Goal: Task Accomplishment & Management: Manage account settings

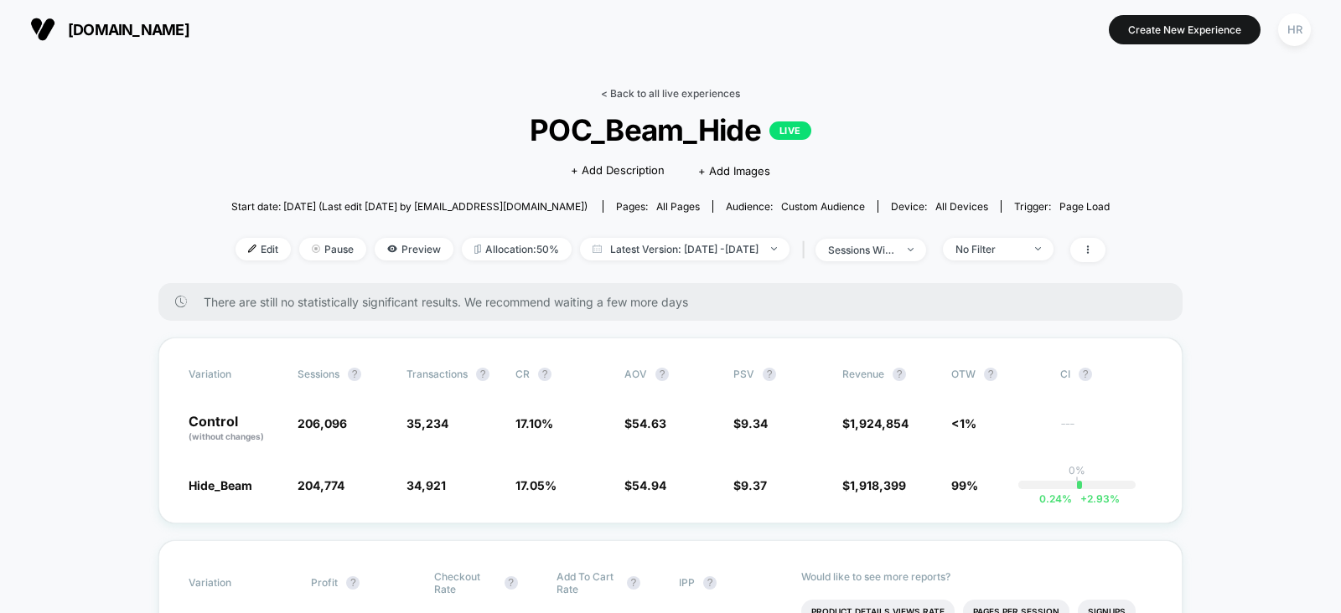
click at [685, 90] on link "< Back to all live experiences" at bounding box center [670, 93] width 139 height 13
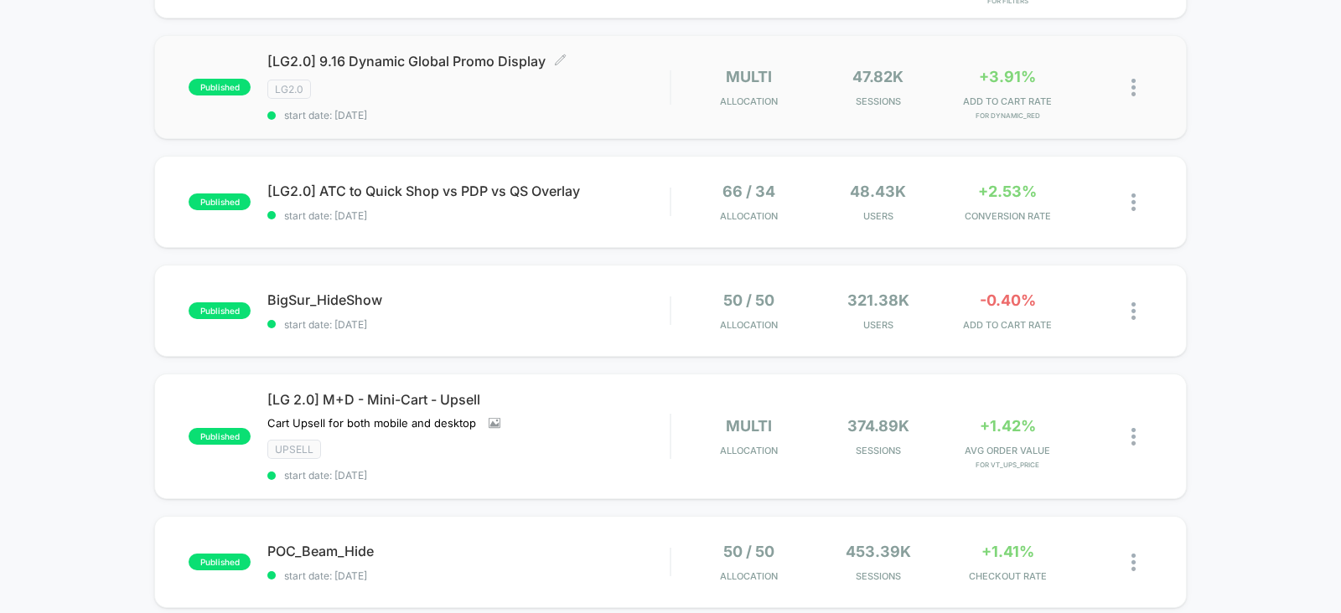
scroll to position [277, 0]
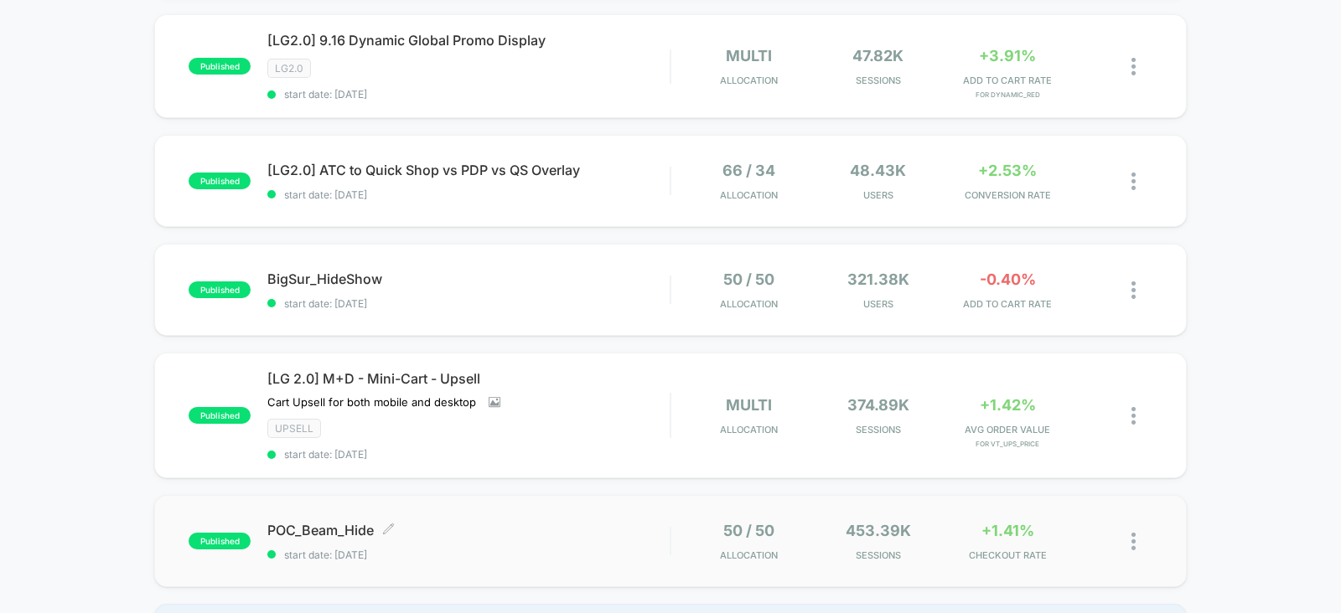
click at [597, 533] on span "POC_Beam_Hide Click to edit experience details" at bounding box center [468, 530] width 402 height 17
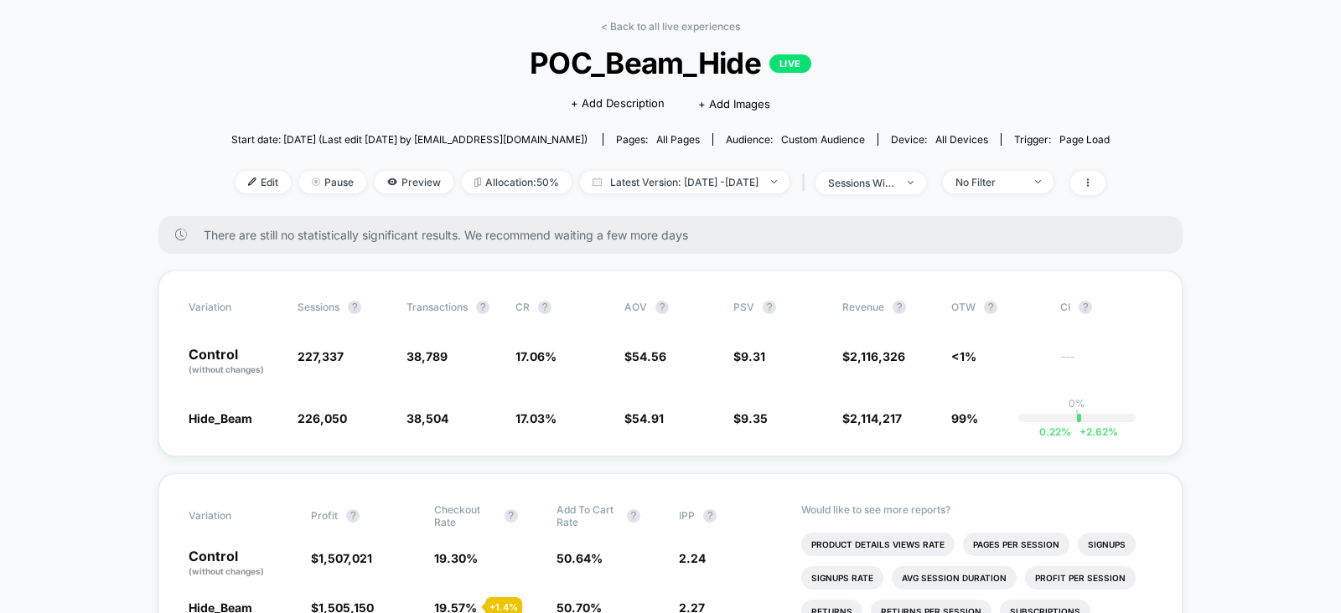
scroll to position [70, 0]
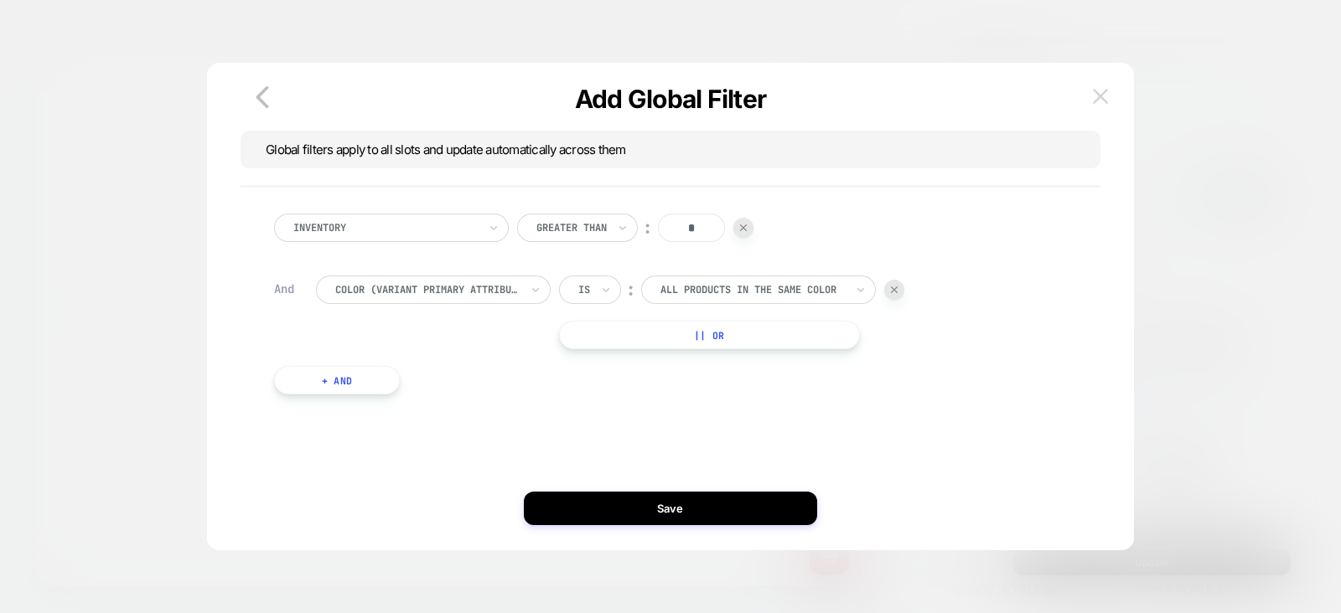
click at [1105, 92] on img at bounding box center [1100, 96] width 15 height 14
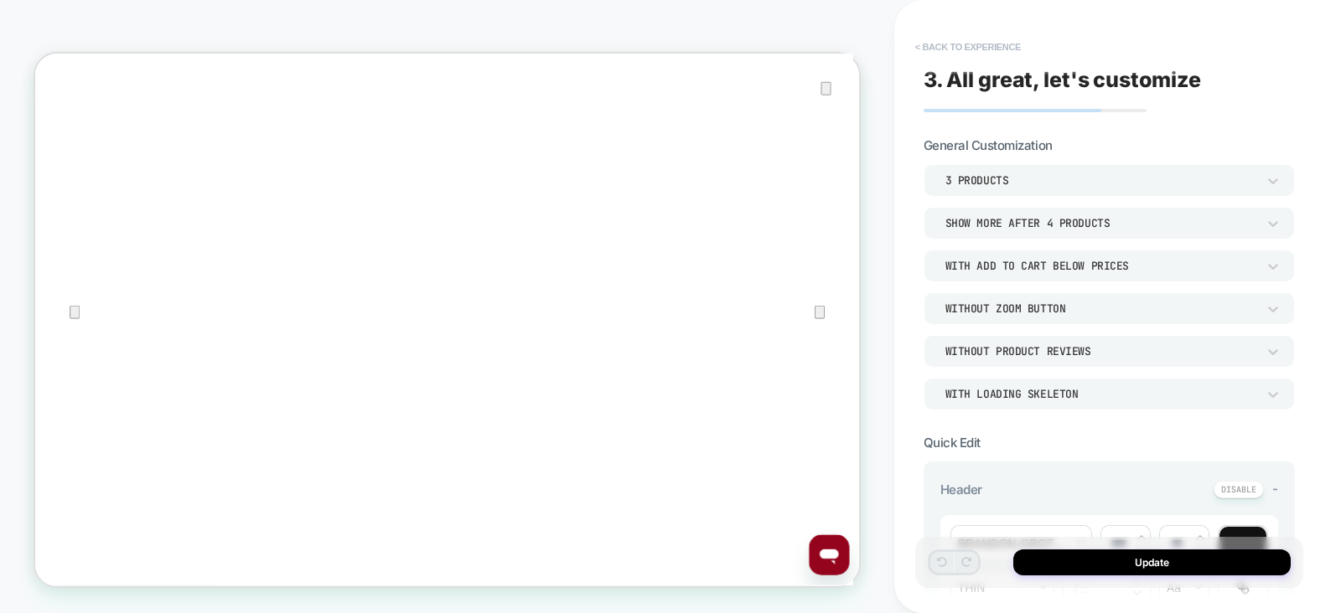
click at [1001, 48] on button "< Back to experience" at bounding box center [968, 47] width 122 height 27
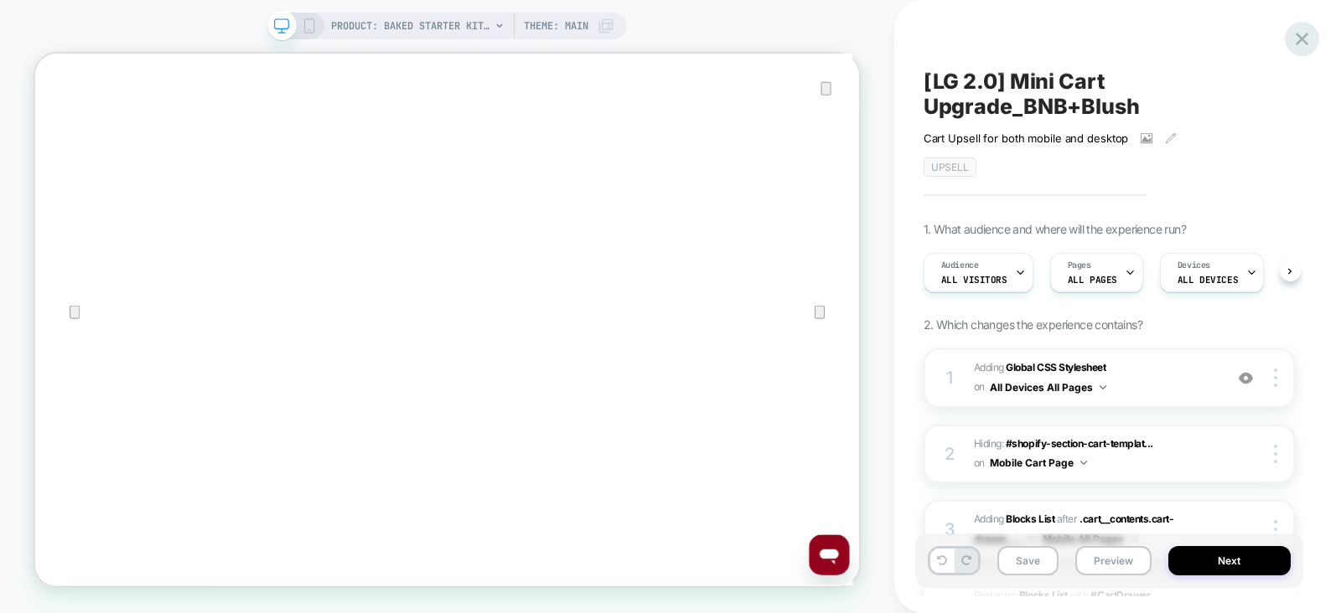
click at [1310, 35] on icon at bounding box center [1301, 39] width 23 height 23
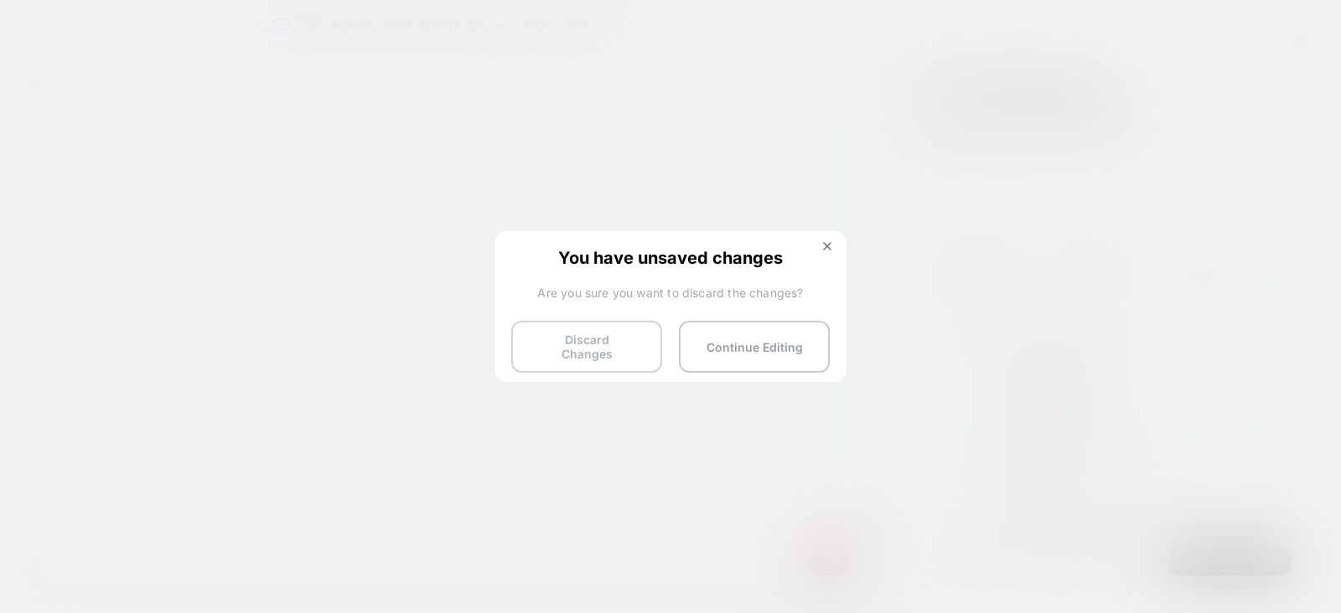
click at [615, 333] on button "Discard Changes" at bounding box center [586, 347] width 151 height 52
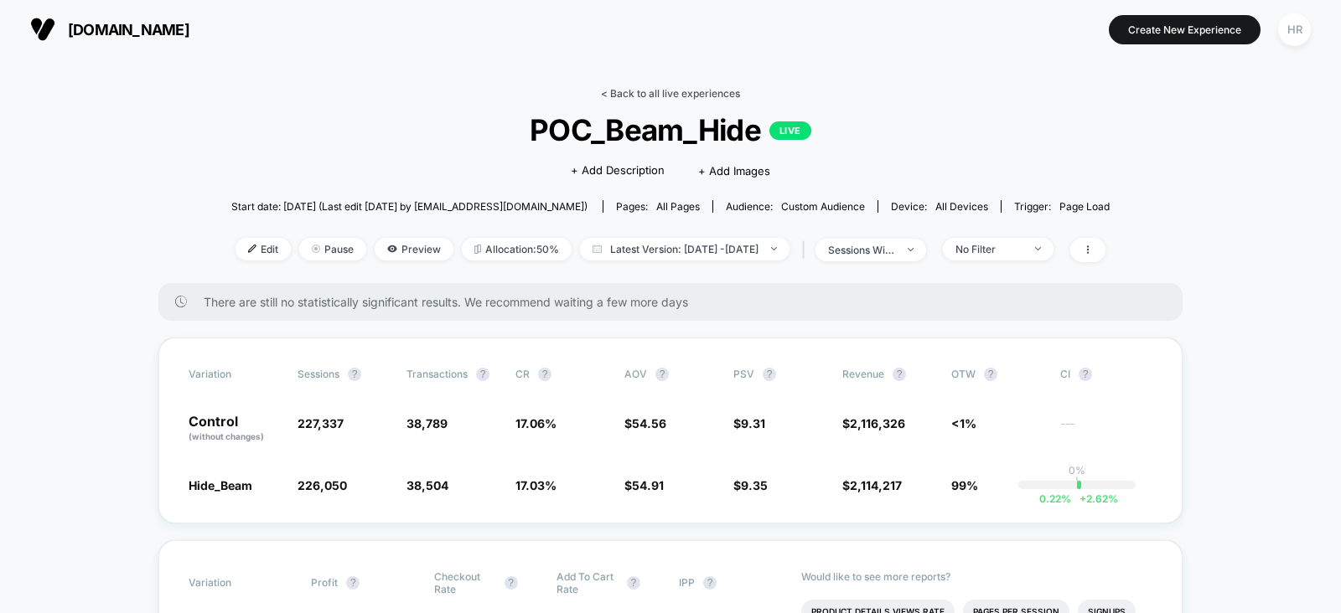
click at [665, 87] on link "< Back to all live experiences" at bounding box center [670, 93] width 139 height 13
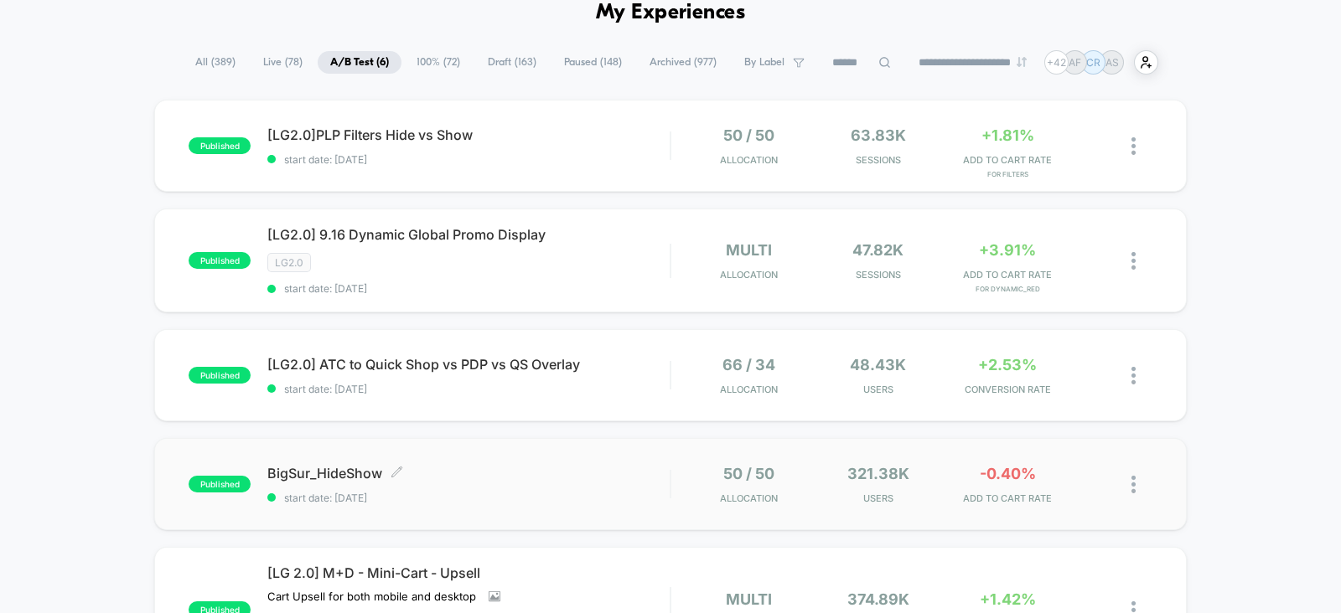
scroll to position [83, 0]
click at [633, 383] on span "start date: [DATE]" at bounding box center [468, 389] width 402 height 13
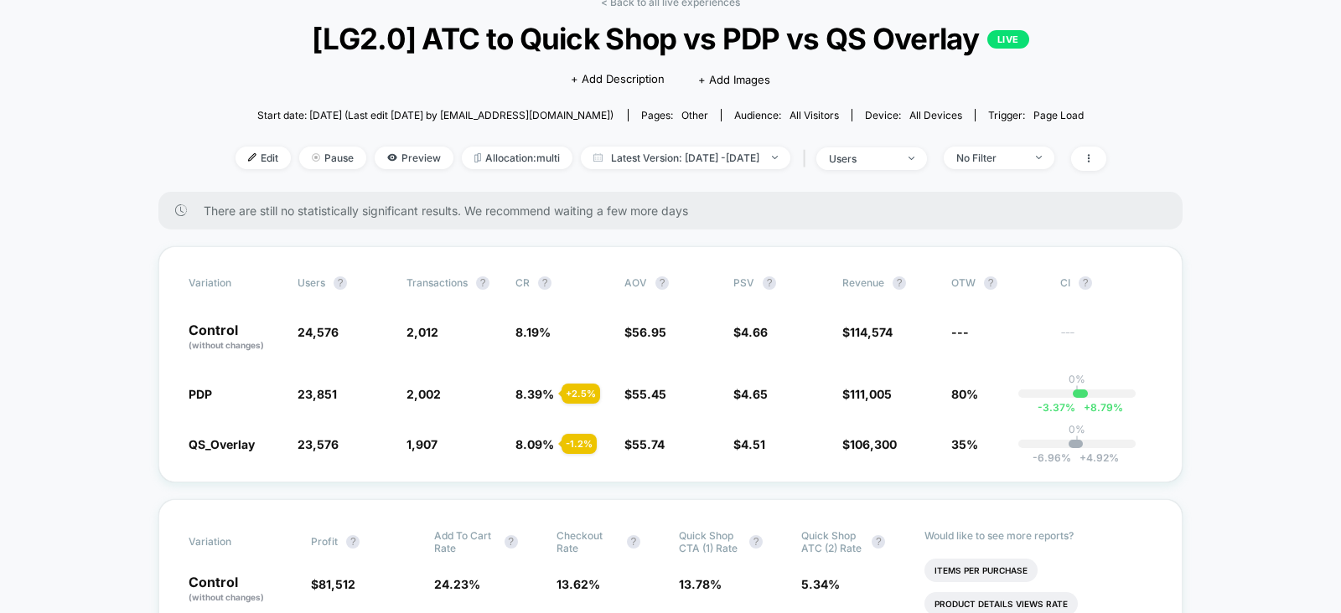
scroll to position [93, 0]
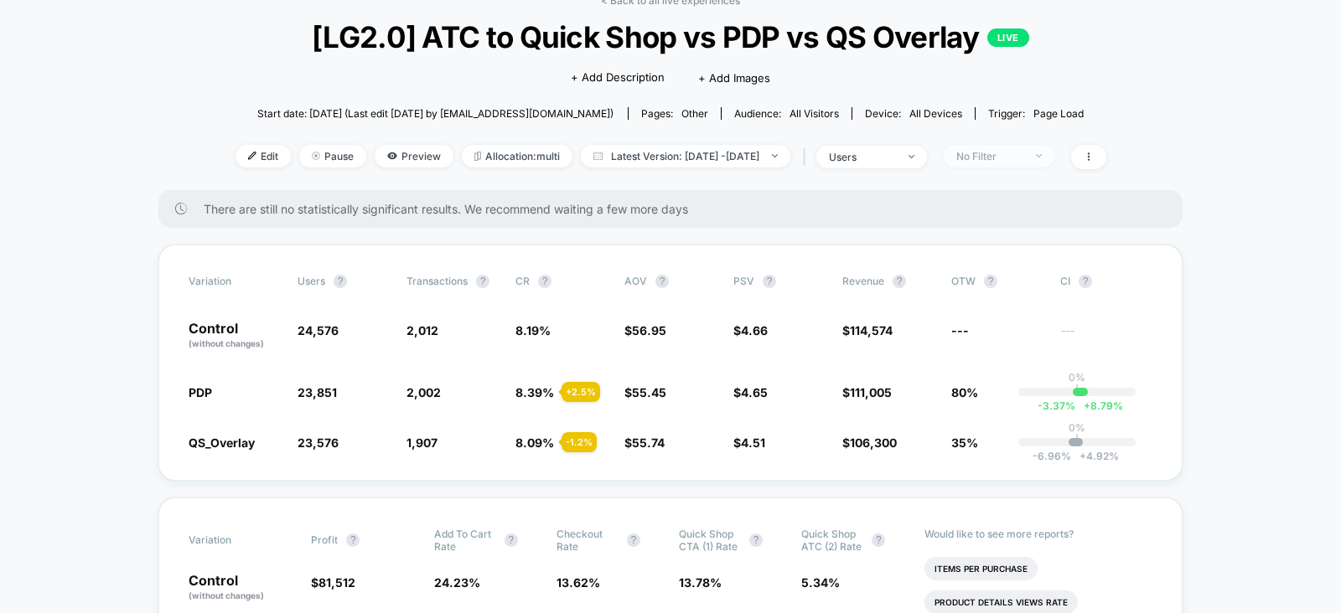
click at [1019, 162] on span "No Filter" at bounding box center [998, 156] width 111 height 23
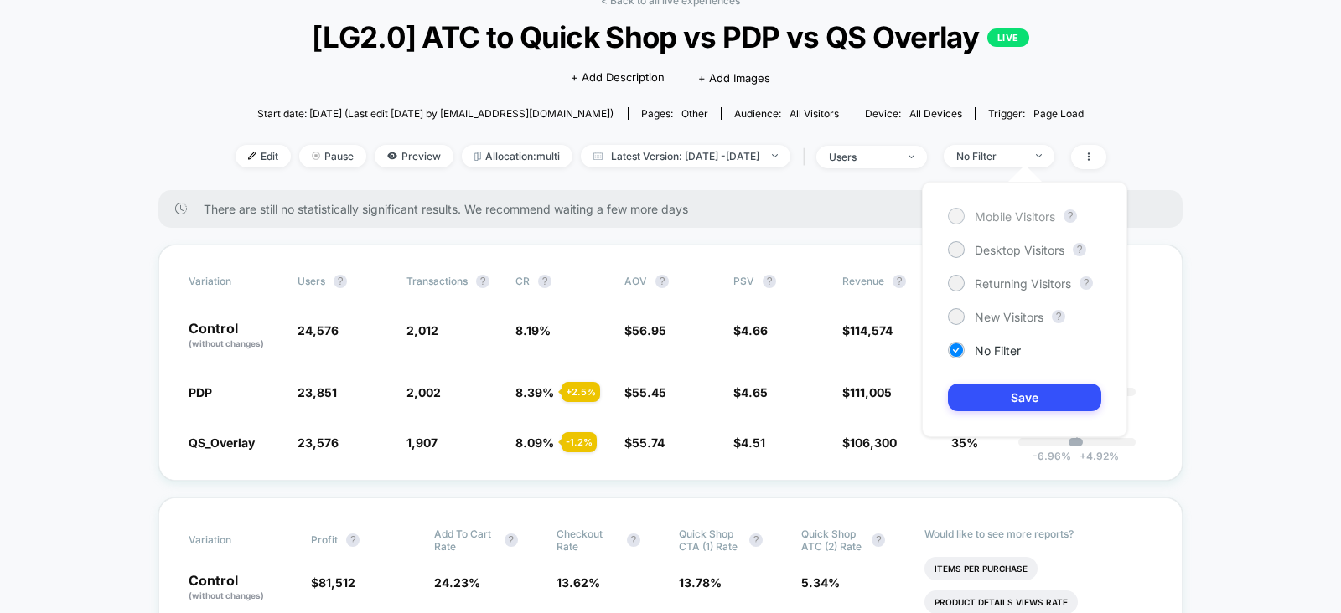
click at [995, 219] on span "Mobile Visitors" at bounding box center [1014, 216] width 80 height 14
click at [1006, 402] on button "Save" at bounding box center [1024, 398] width 153 height 28
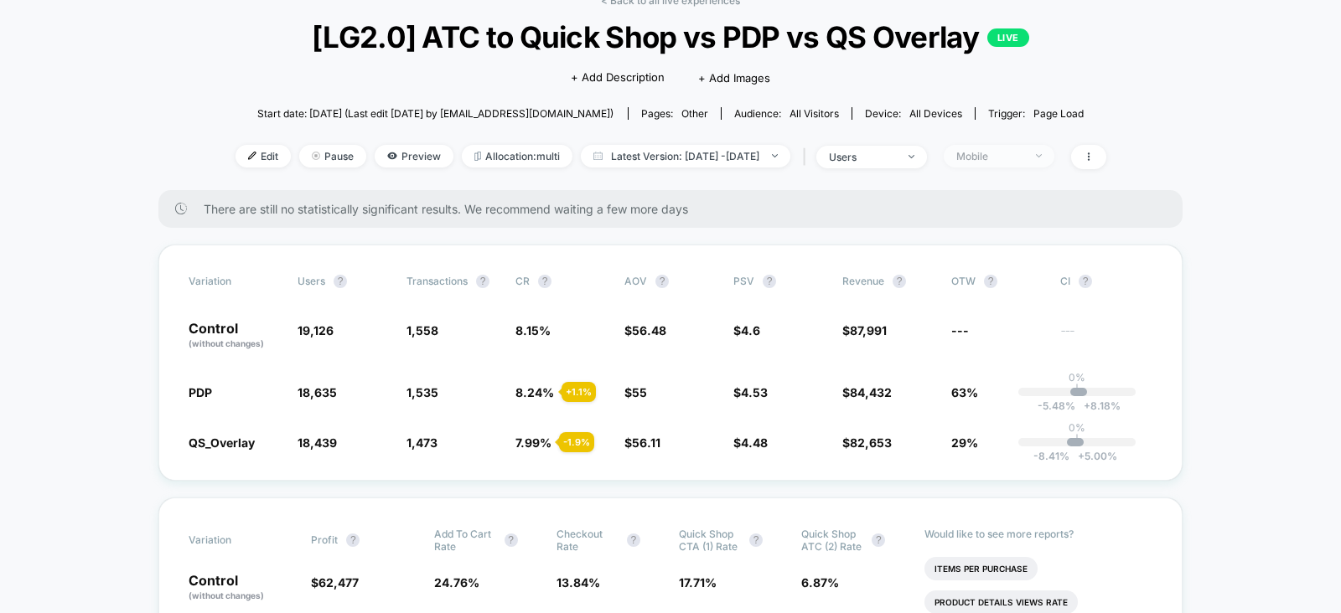
click at [1008, 157] on div "Mobile" at bounding box center [989, 156] width 67 height 13
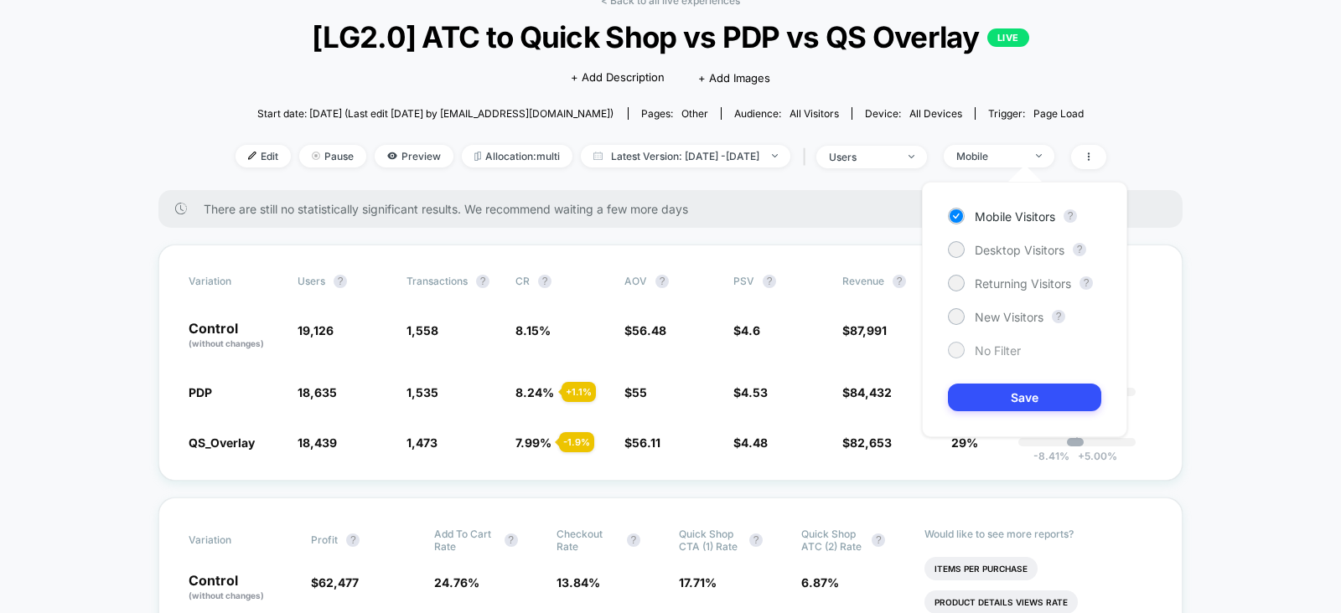
click at [1001, 353] on span "No Filter" at bounding box center [997, 351] width 46 height 14
click at [1001, 395] on button "Save" at bounding box center [1024, 398] width 153 height 28
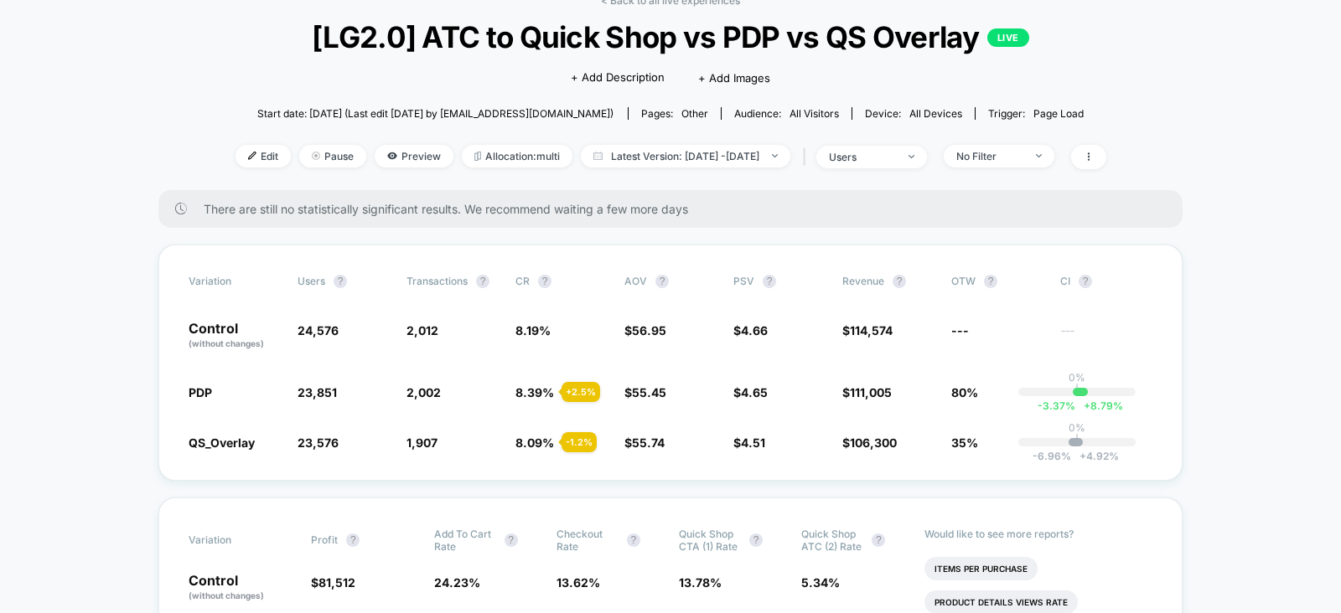
click at [721, 6] on div "< Back to all live experiences [LG2.0] ATC to Quick Shop vs PDP vs QS Overlay L…" at bounding box center [670, 92] width 871 height 196
click at [721, 2] on link "< Back to all live experiences" at bounding box center [670, 0] width 139 height 13
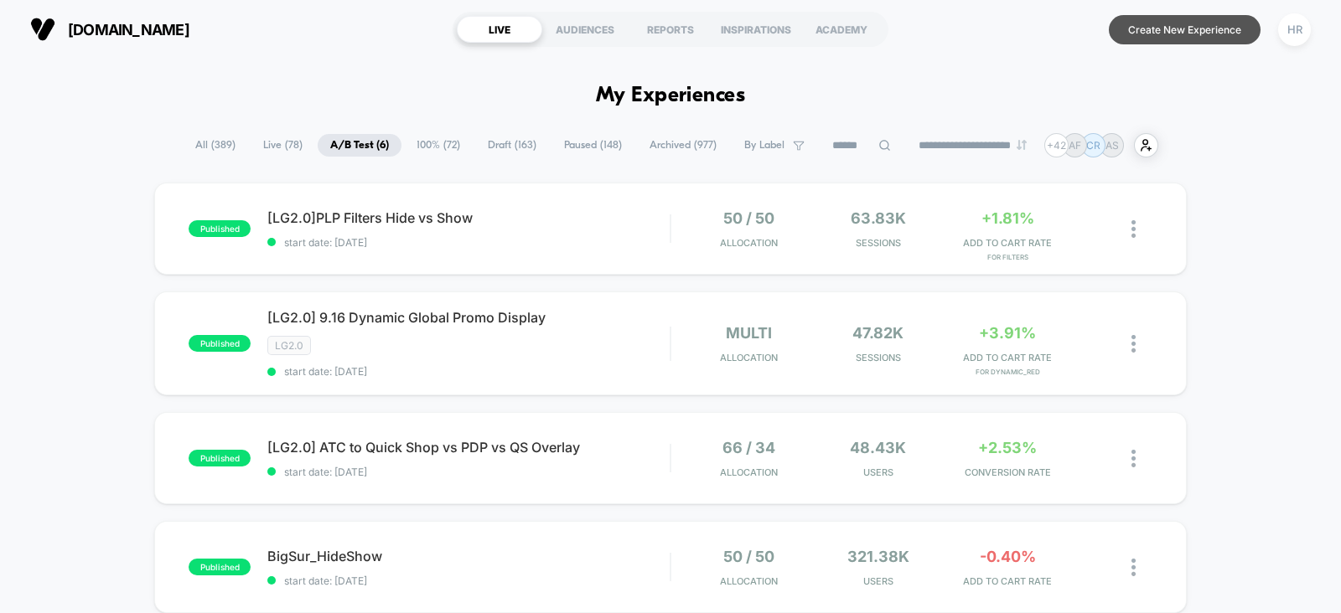
click at [1172, 26] on button "Create New Experience" at bounding box center [1184, 29] width 152 height 29
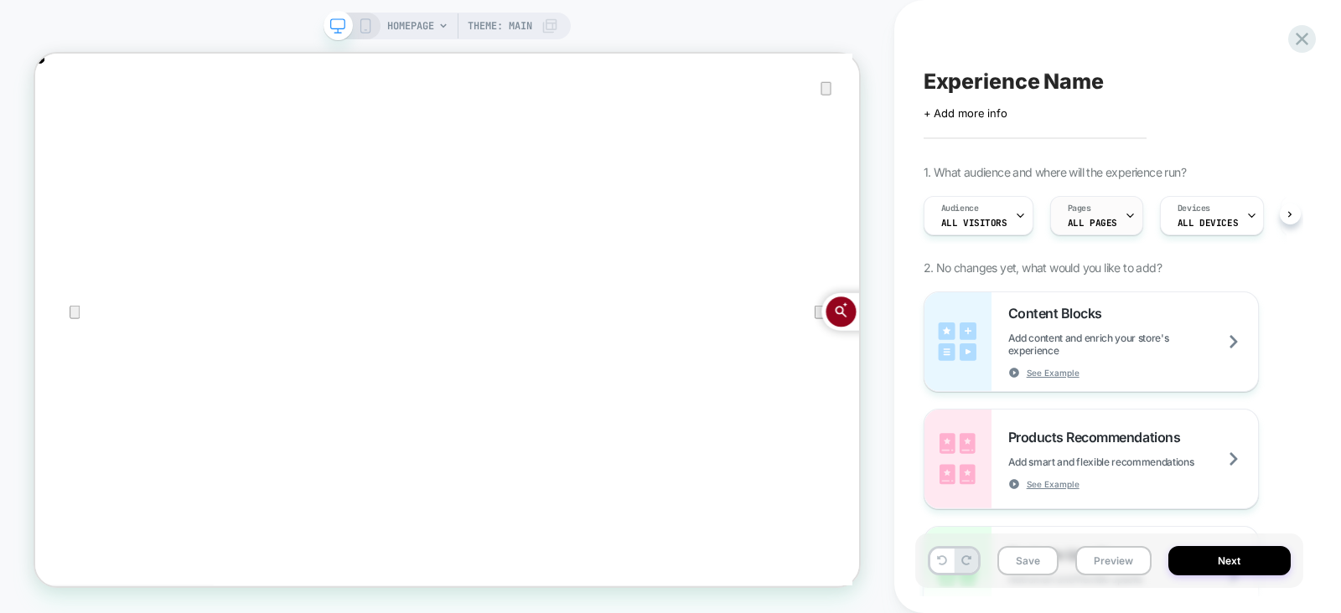
click at [1075, 232] on div "Pages ALL PAGES" at bounding box center [1092, 216] width 83 height 38
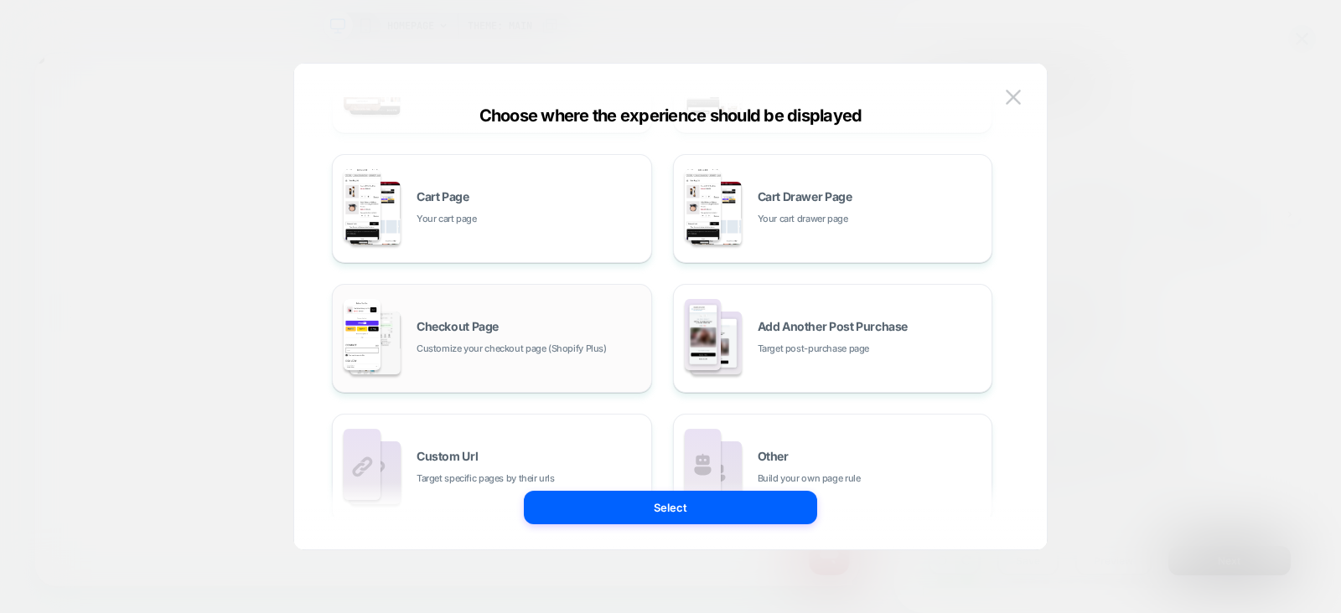
click at [536, 317] on div "Checkout Page Customize your checkout page (Shopify Plus)" at bounding box center [492, 338] width 302 height 92
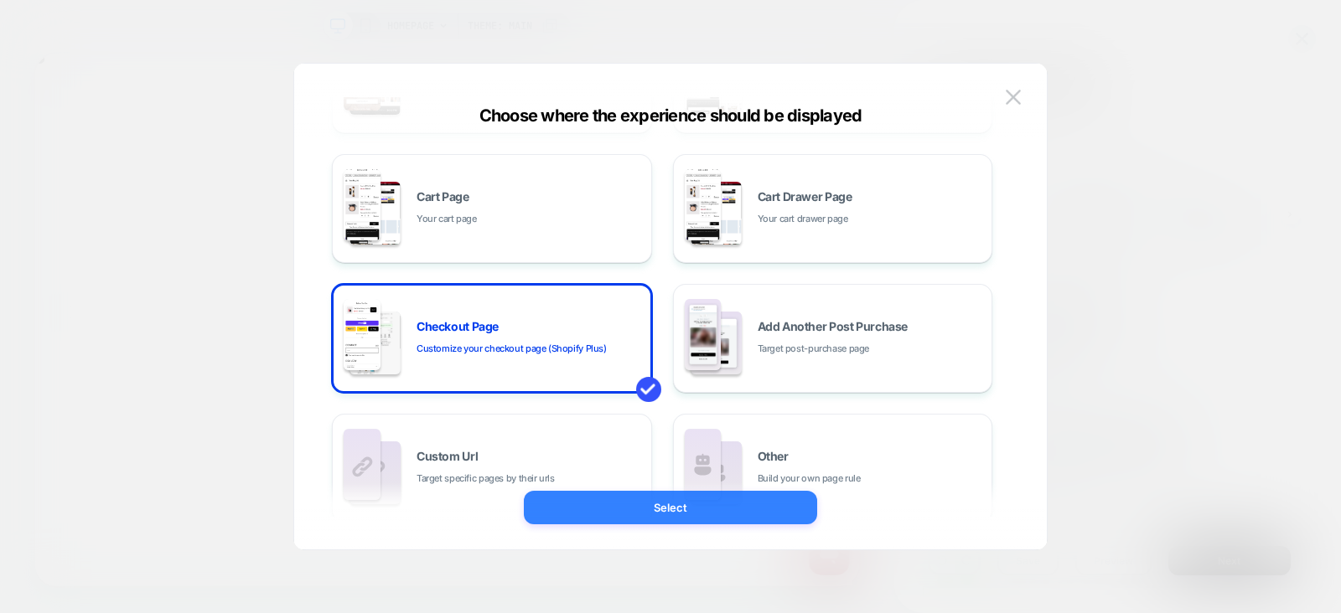
click at [638, 510] on button "Select" at bounding box center [670, 508] width 293 height 34
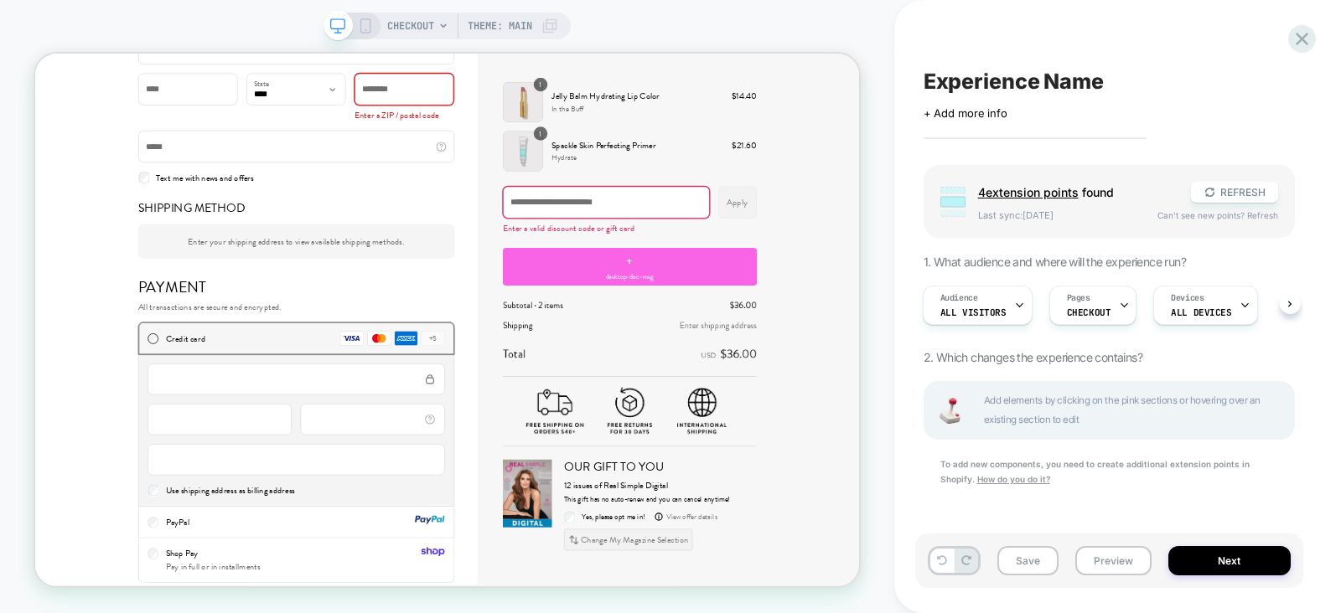
scroll to position [1411, 0]
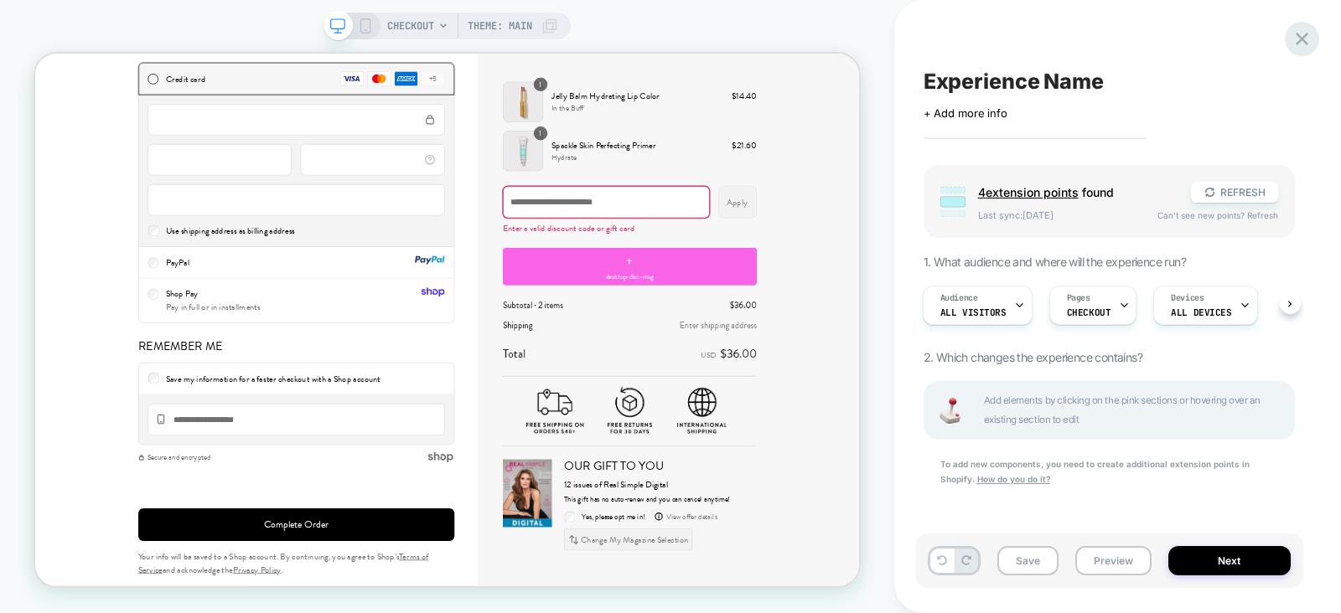
click at [1299, 44] on icon at bounding box center [1301, 39] width 23 height 23
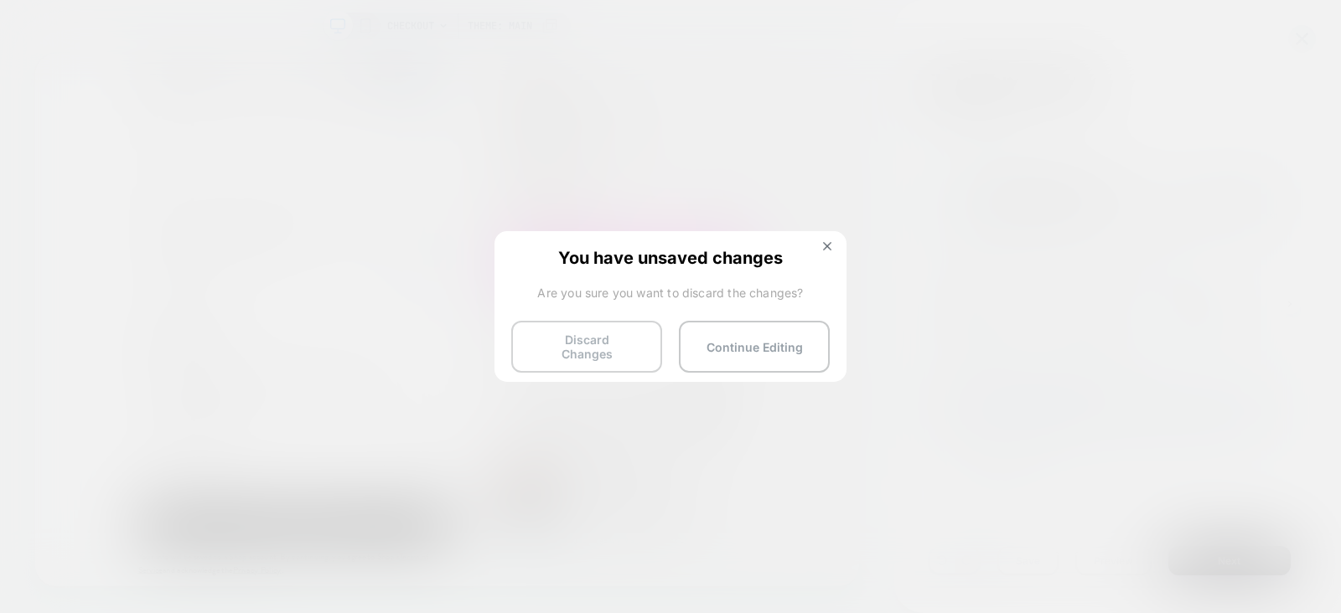
click at [599, 347] on button "Discard Changes" at bounding box center [586, 347] width 151 height 52
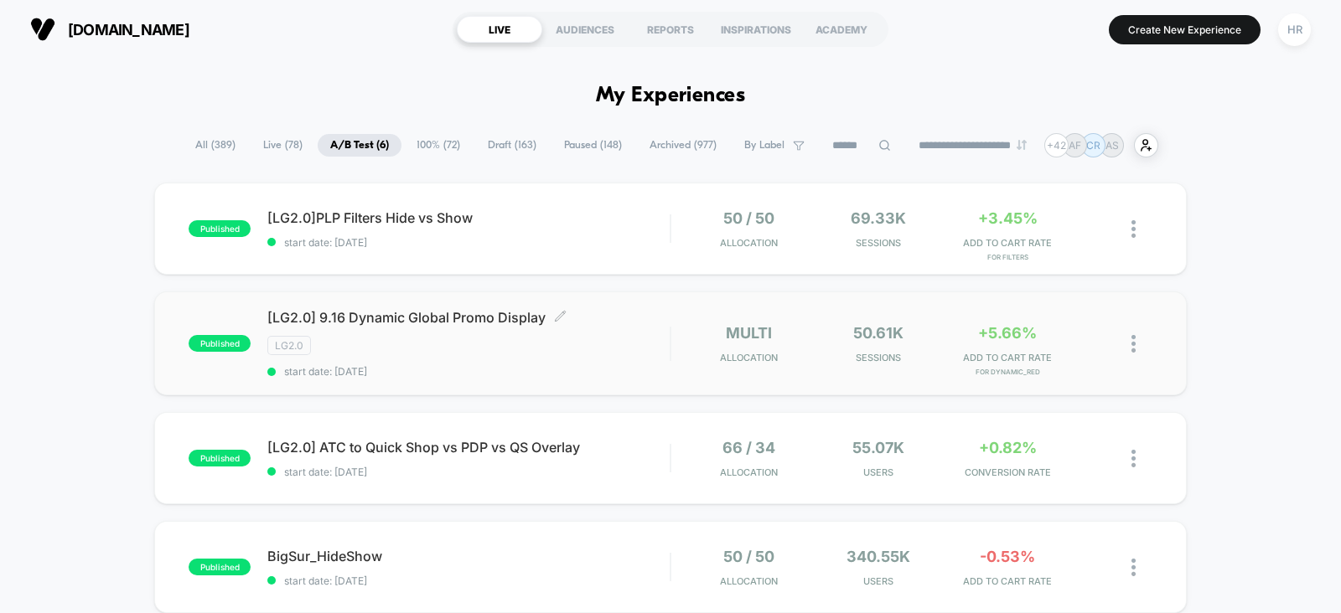
scroll to position [354, 0]
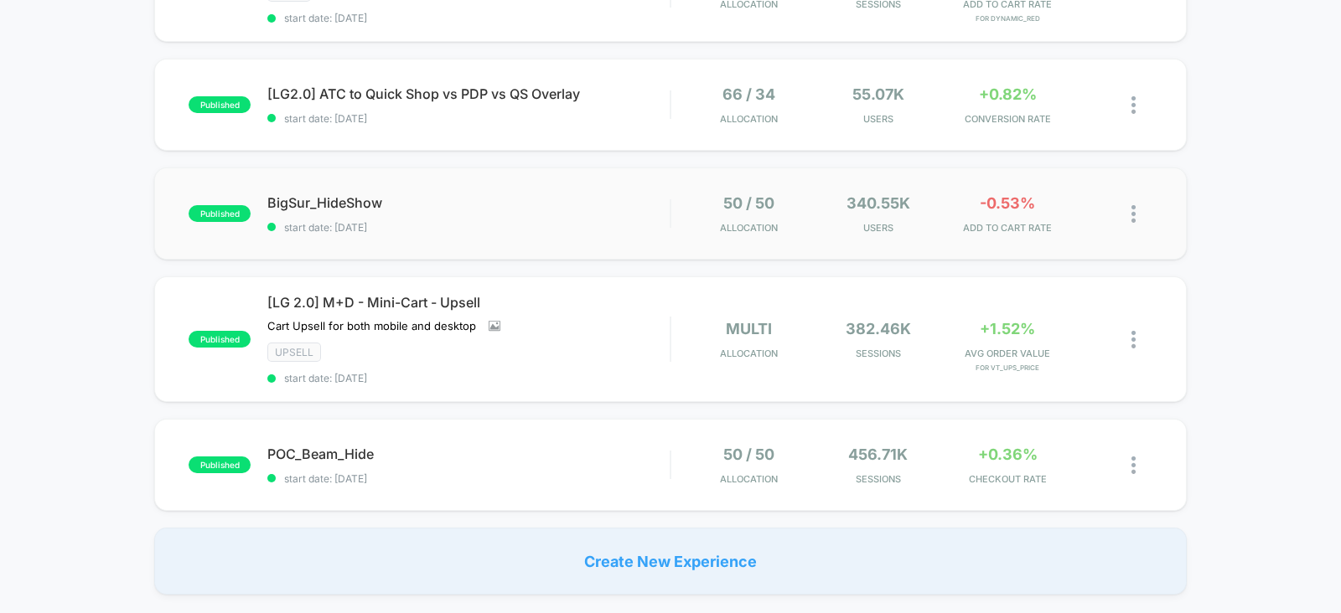
click at [1132, 211] on img at bounding box center [1133, 214] width 4 height 18
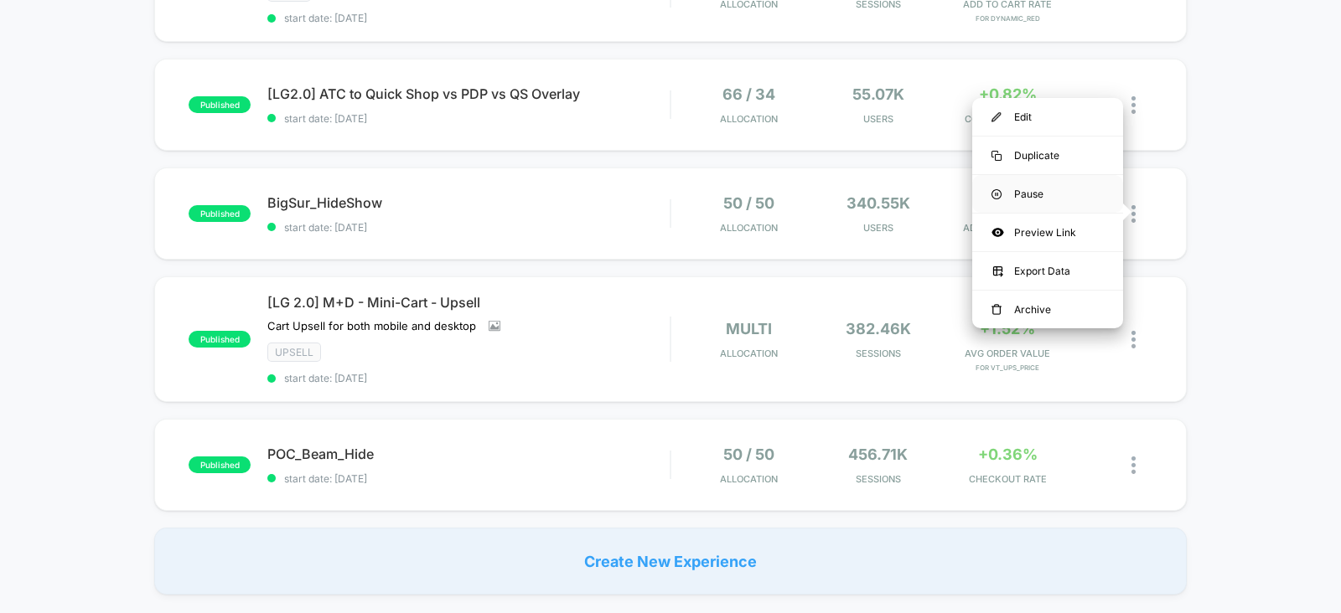
click at [1055, 195] on div "Pause" at bounding box center [1047, 194] width 151 height 38
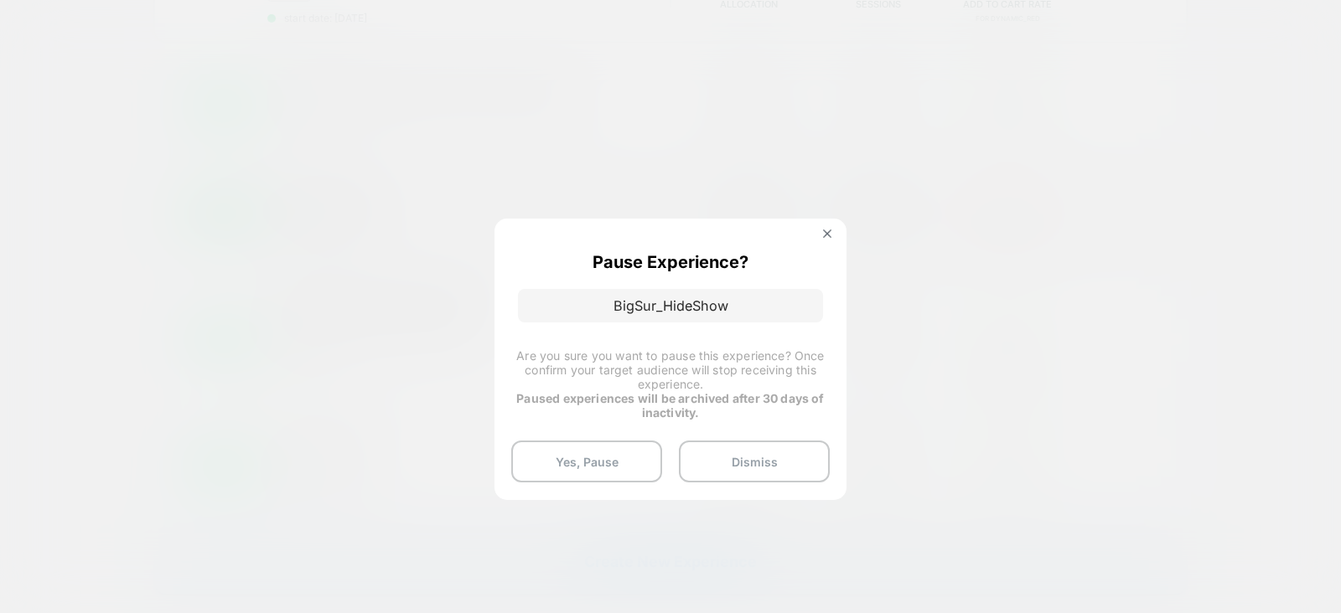
click at [1022, 184] on div at bounding box center [670, 306] width 1341 height 613
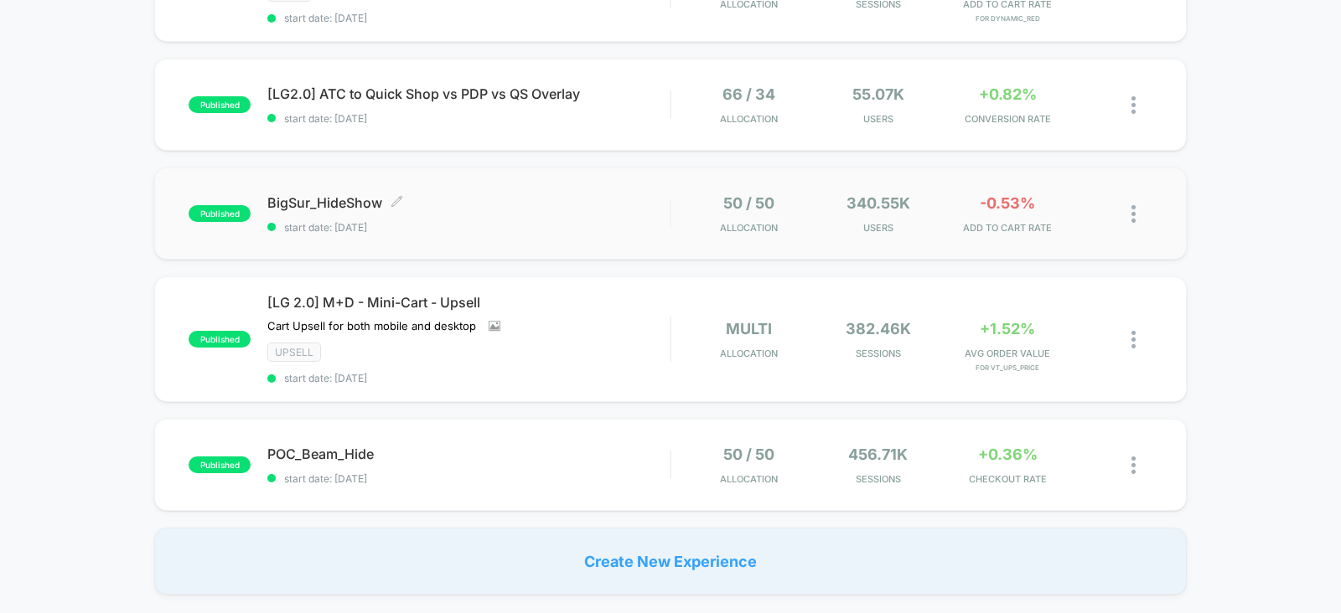
click at [570, 199] on span "BigSur_HideShow Click to edit experience details" at bounding box center [468, 202] width 402 height 17
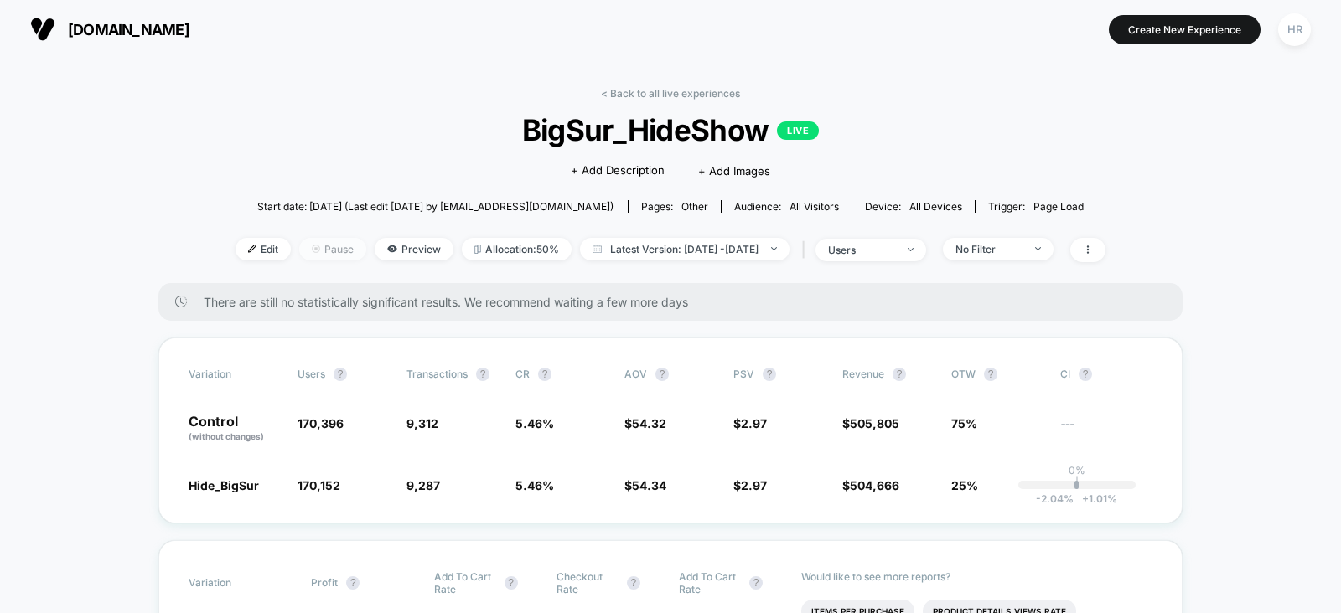
click at [306, 247] on span "Pause" at bounding box center [332, 249] width 67 height 23
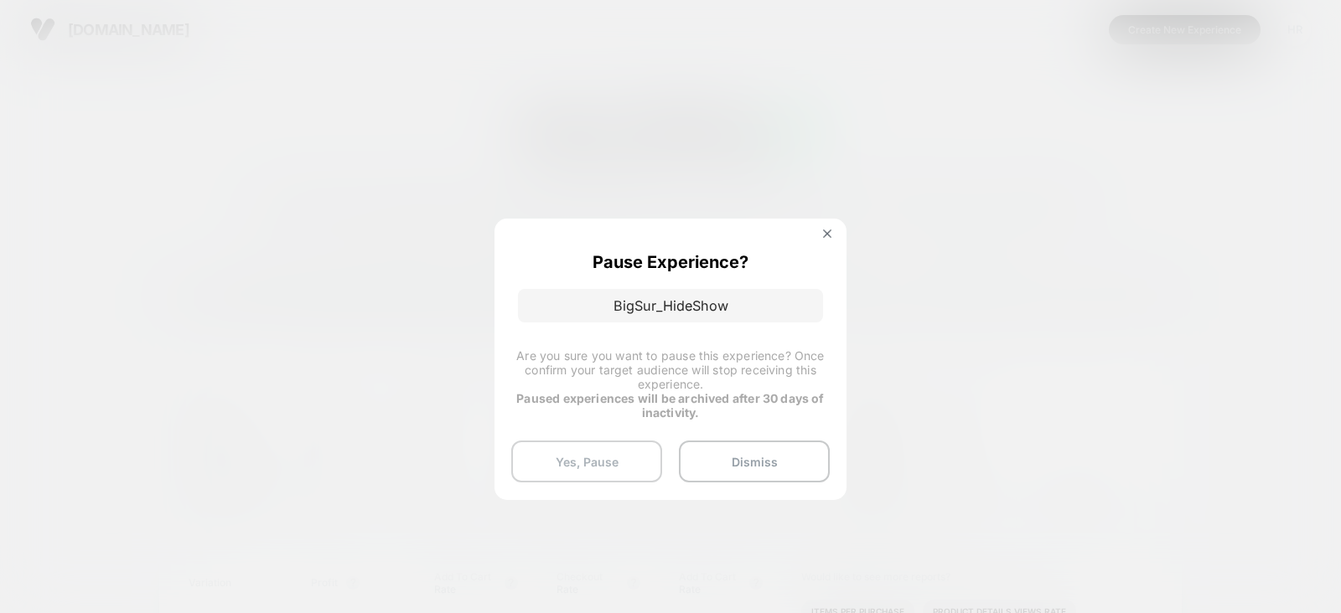
click at [571, 457] on button "Yes, Pause" at bounding box center [586, 462] width 151 height 42
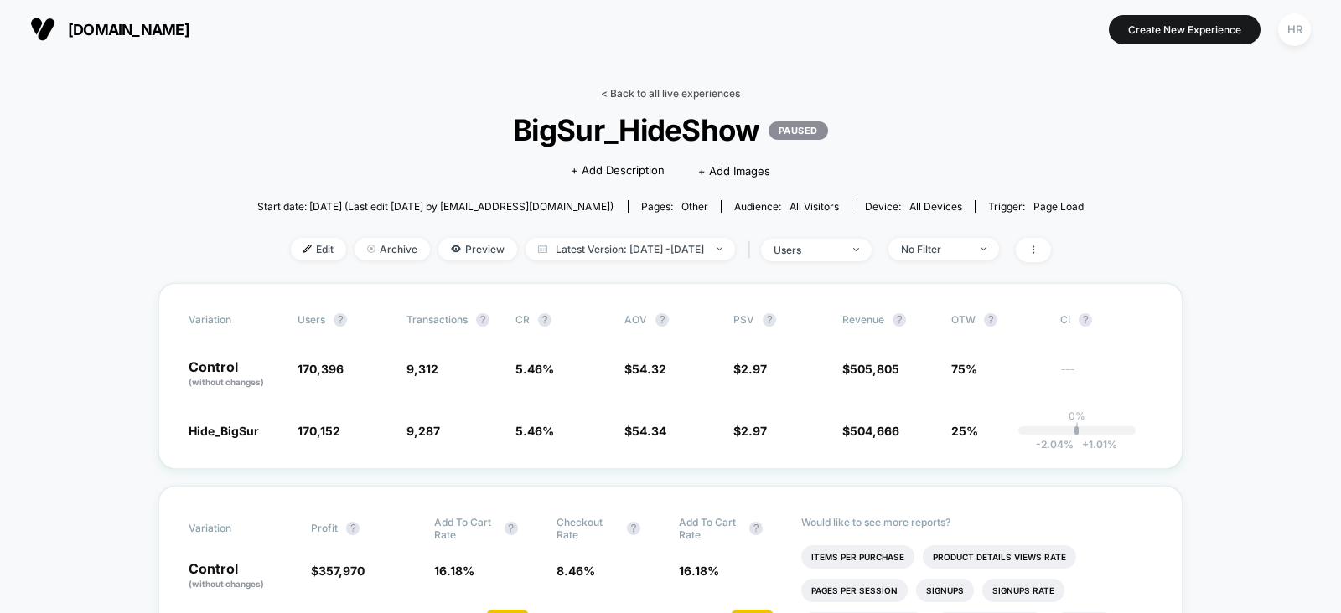
click at [700, 88] on link "< Back to all live experiences" at bounding box center [670, 93] width 139 height 13
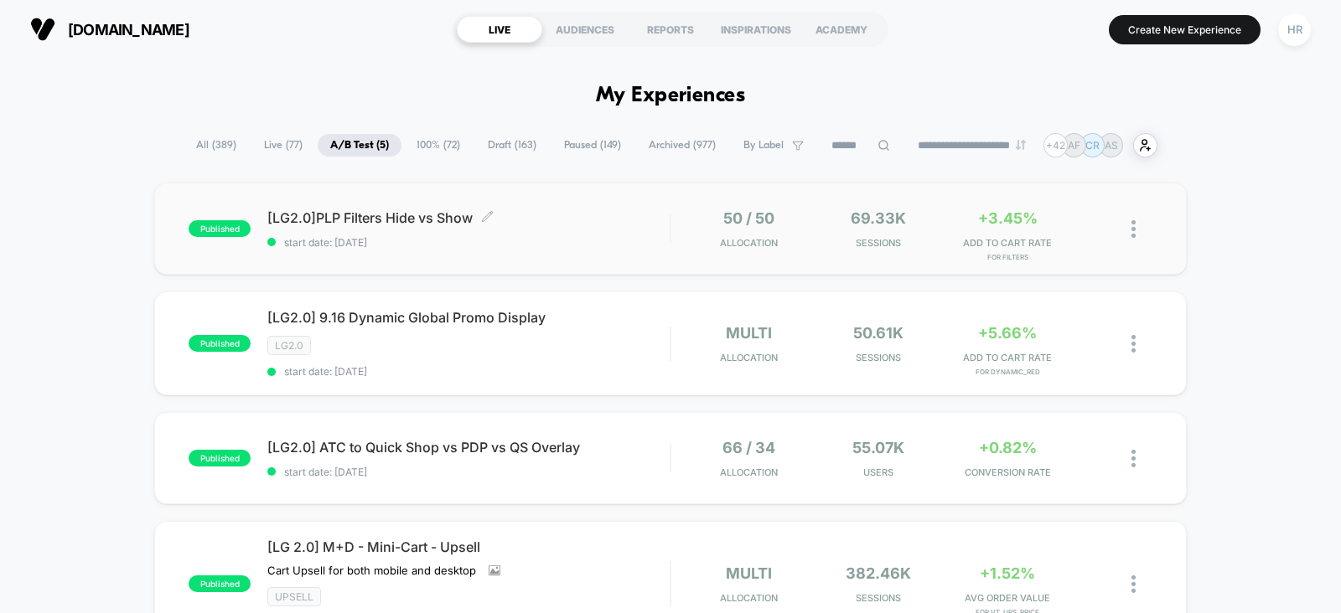
click at [586, 221] on span "[LG2.0]PLP Filters Hide vs Show Click to edit experience details" at bounding box center [468, 217] width 402 height 17
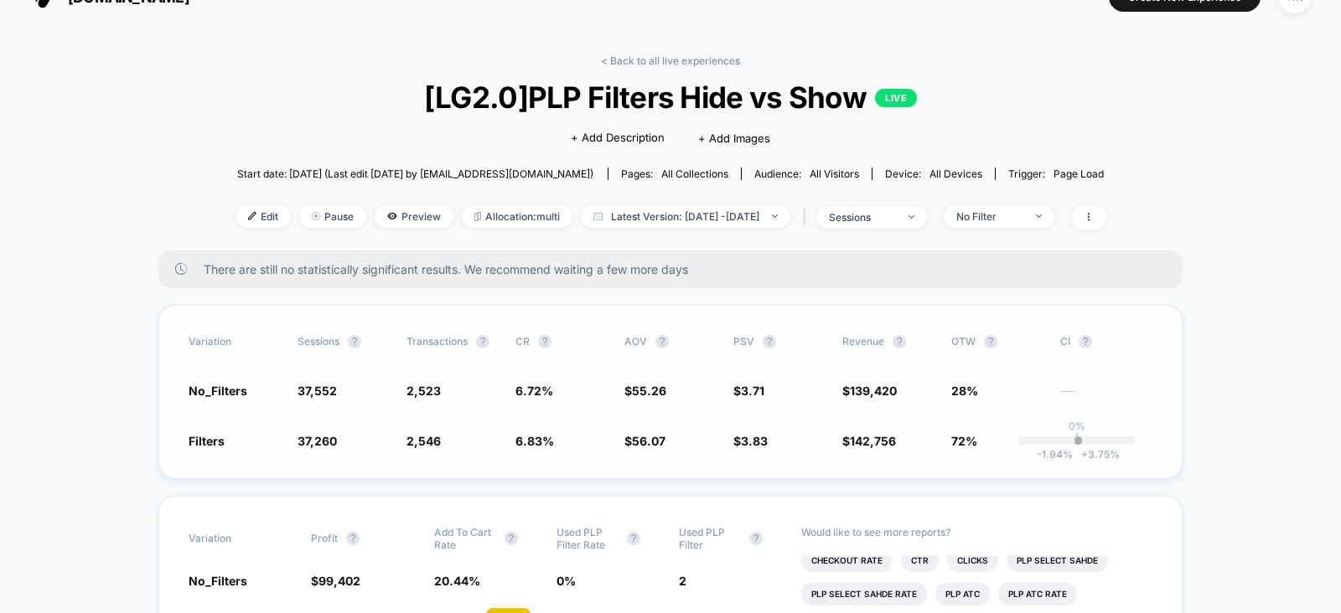
scroll to position [30, 0]
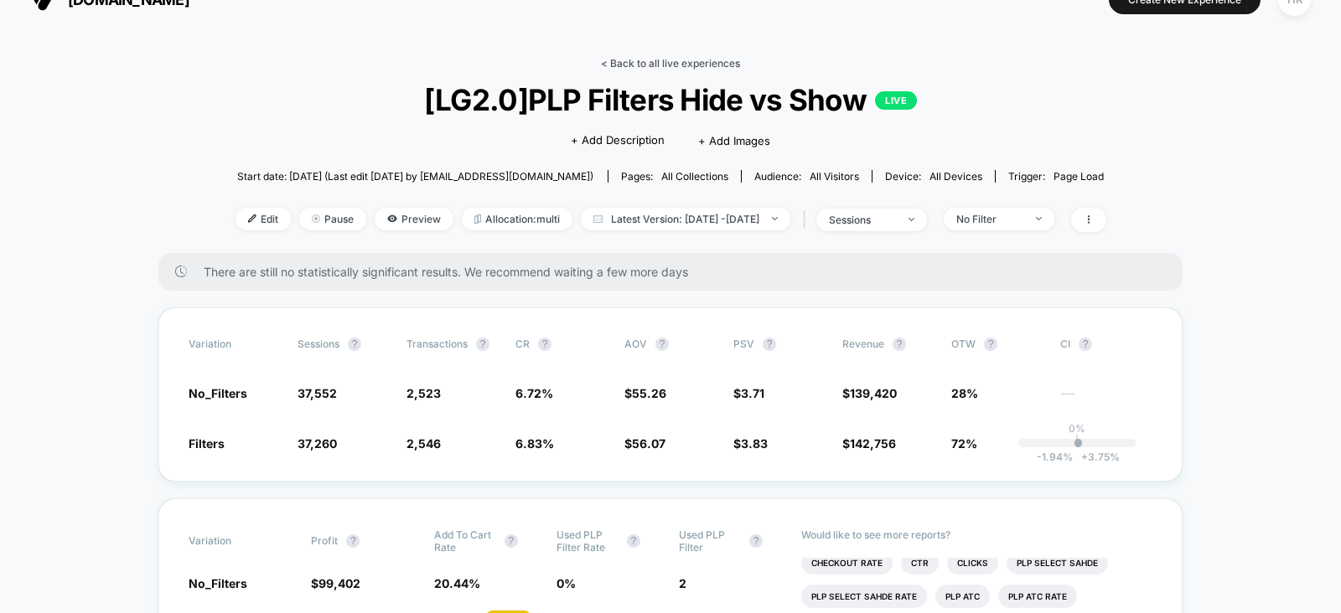
click at [632, 60] on link "< Back to all live experiences" at bounding box center [670, 63] width 139 height 13
